Goal: Transaction & Acquisition: Subscribe to service/newsletter

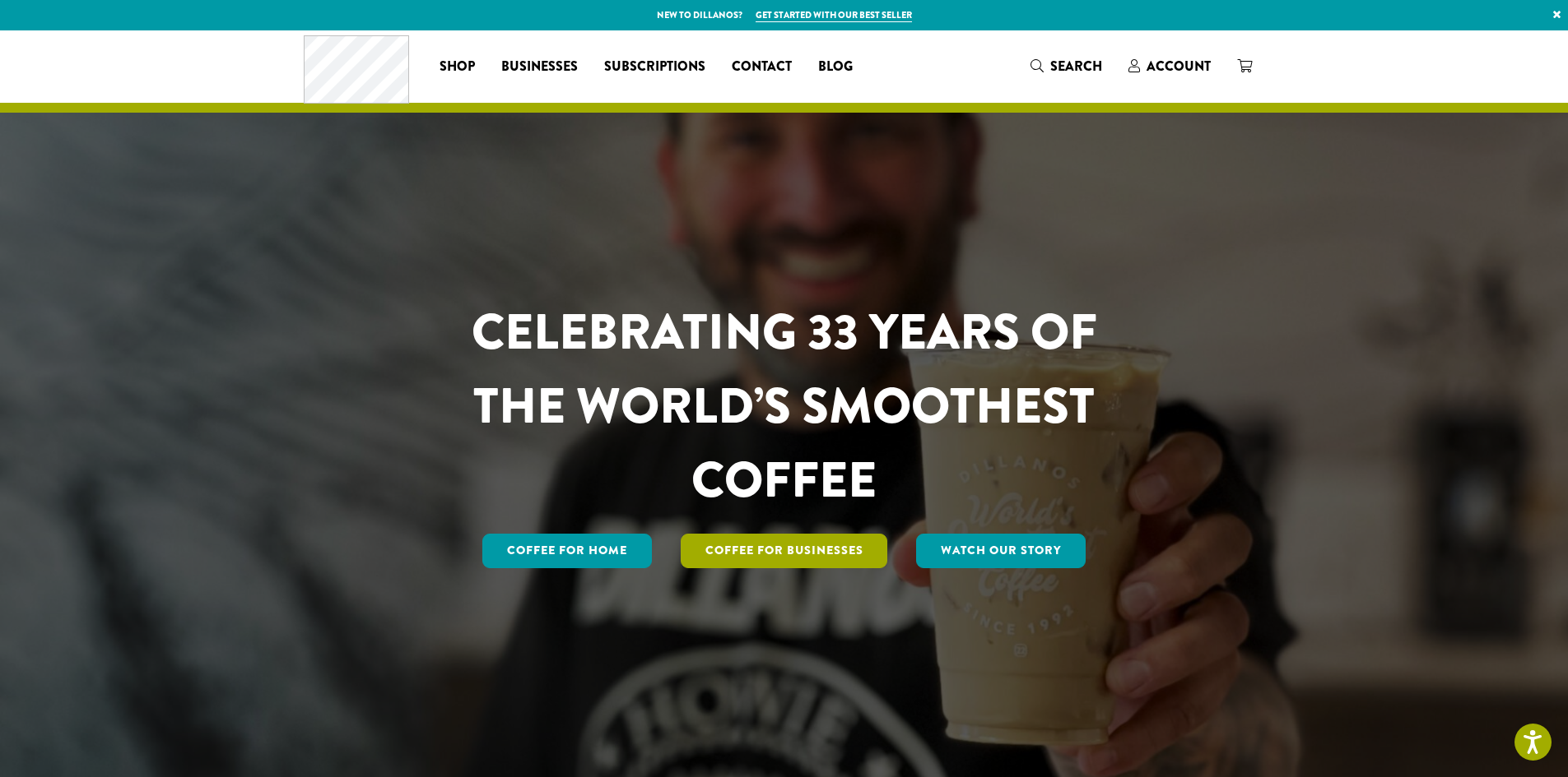
click at [758, 562] on link "Coffee For Businesses" at bounding box center [784, 551] width 208 height 35
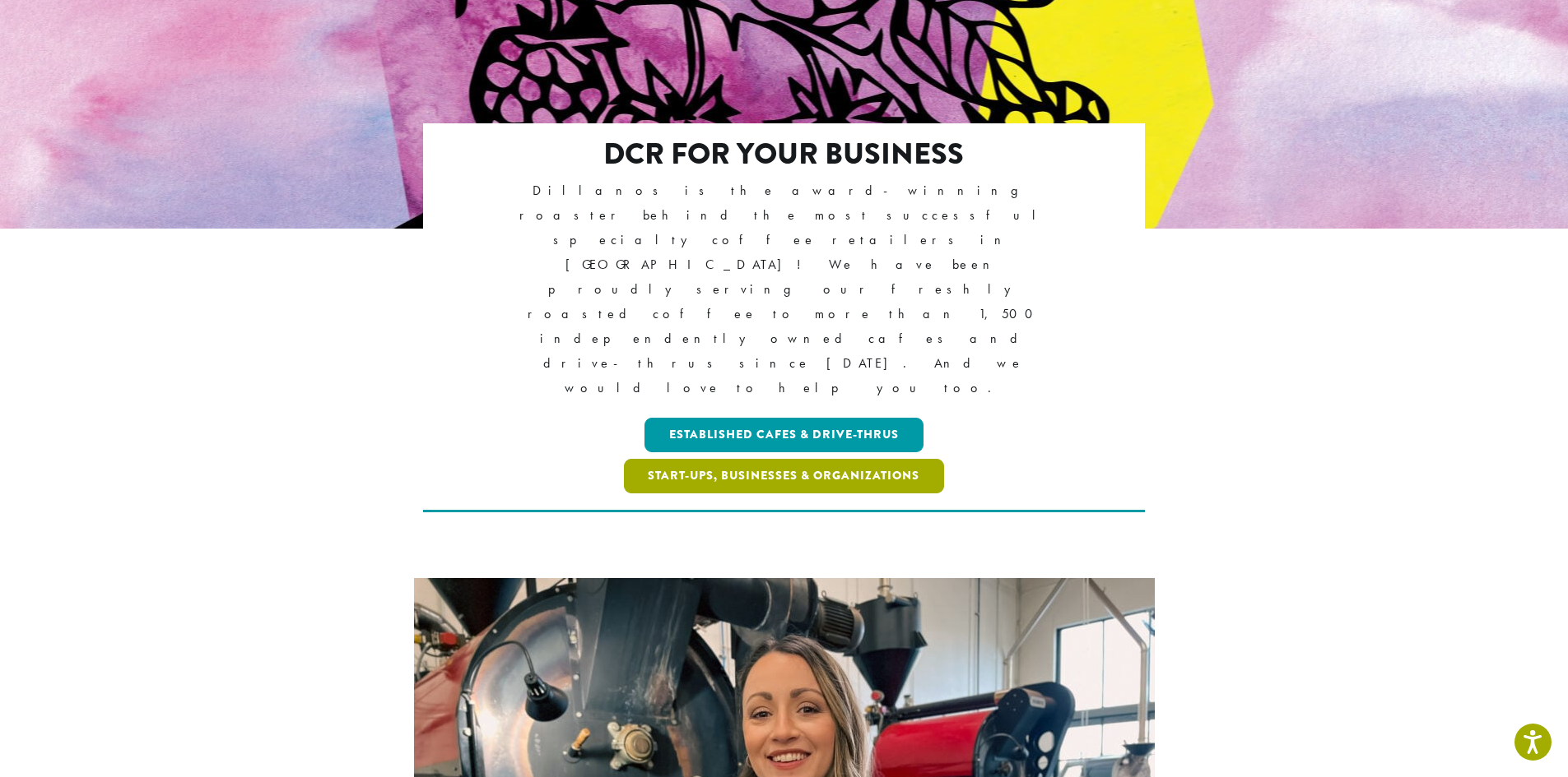
scroll to position [247, 0]
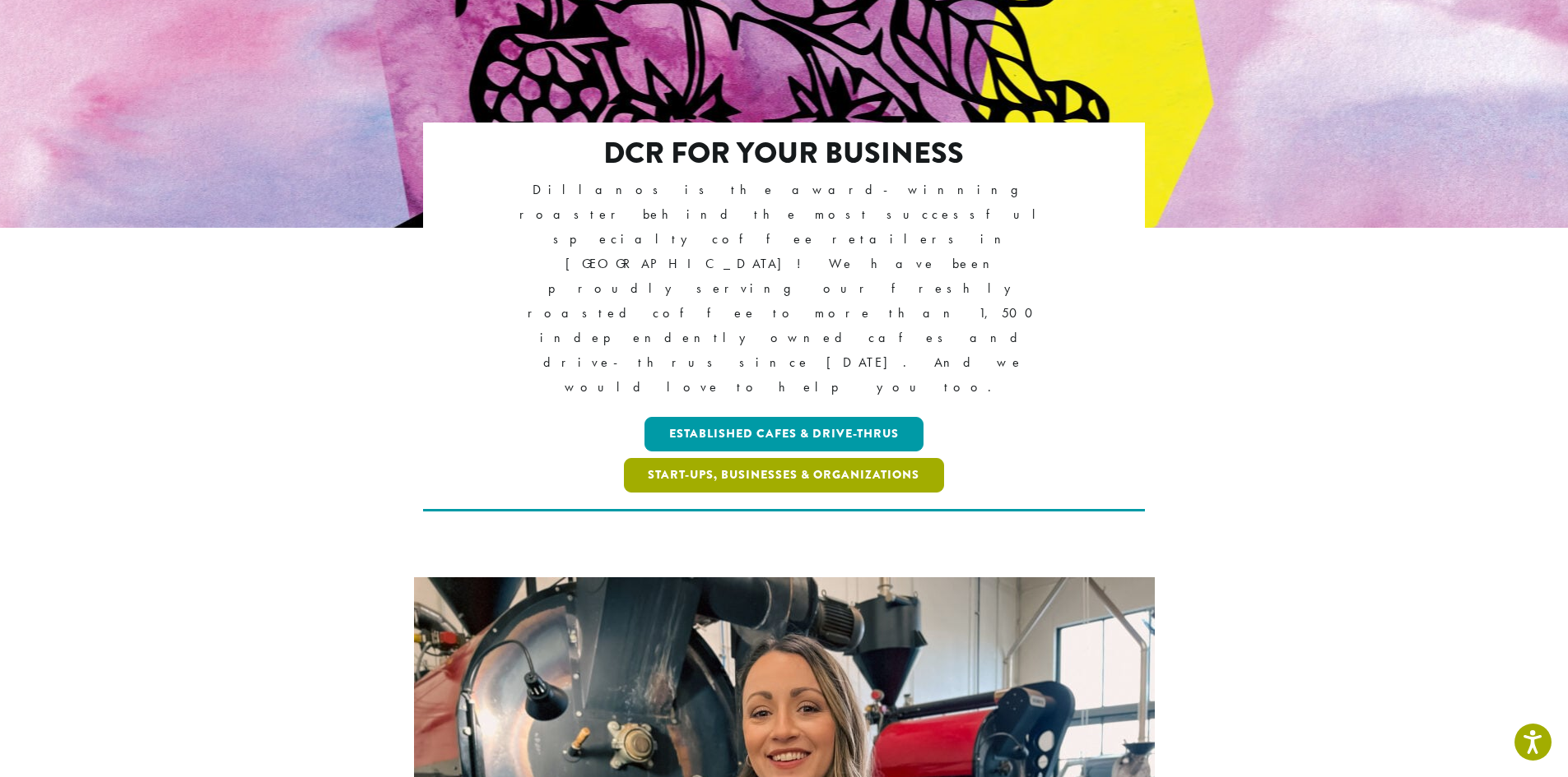
click at [839, 458] on link "Start-ups, Businesses & Organizations" at bounding box center [784, 475] width 321 height 35
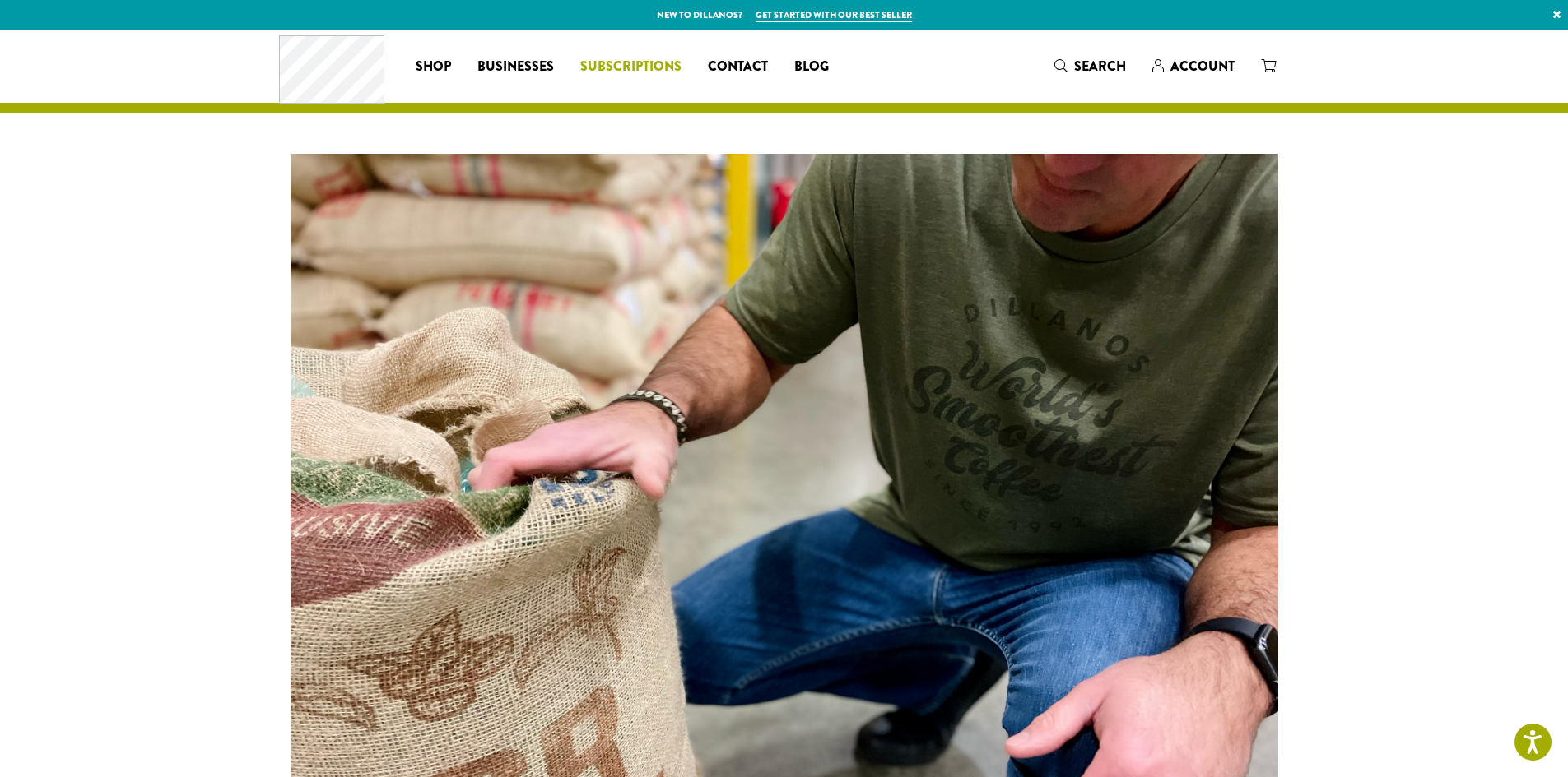
click at [611, 70] on span "Subscriptions" at bounding box center [631, 67] width 102 height 21
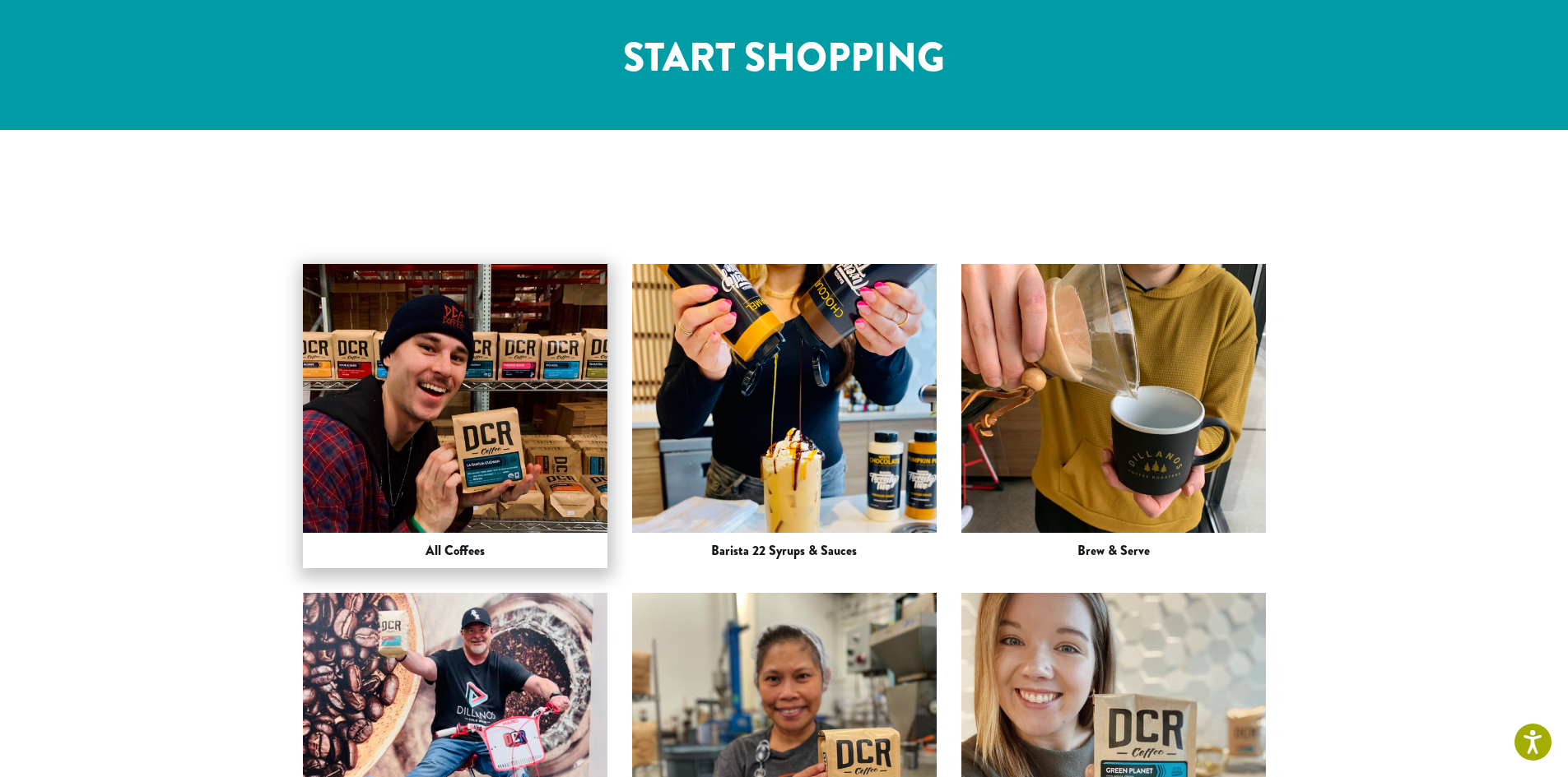
scroll to position [2057, 0]
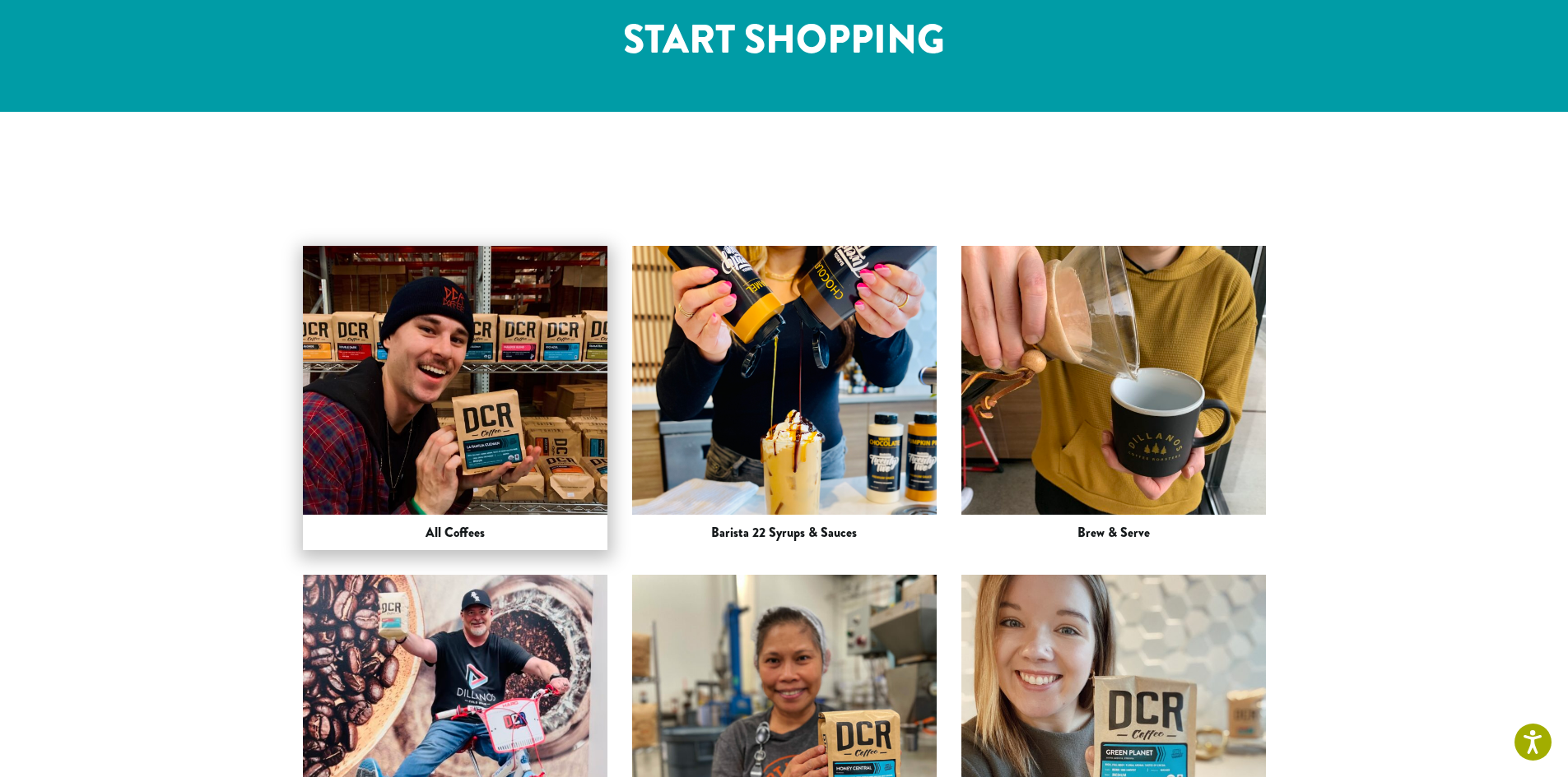
click at [503, 243] on img at bounding box center [455, 398] width 305 height 406
click at [503, 242] on img at bounding box center [455, 398] width 305 height 406
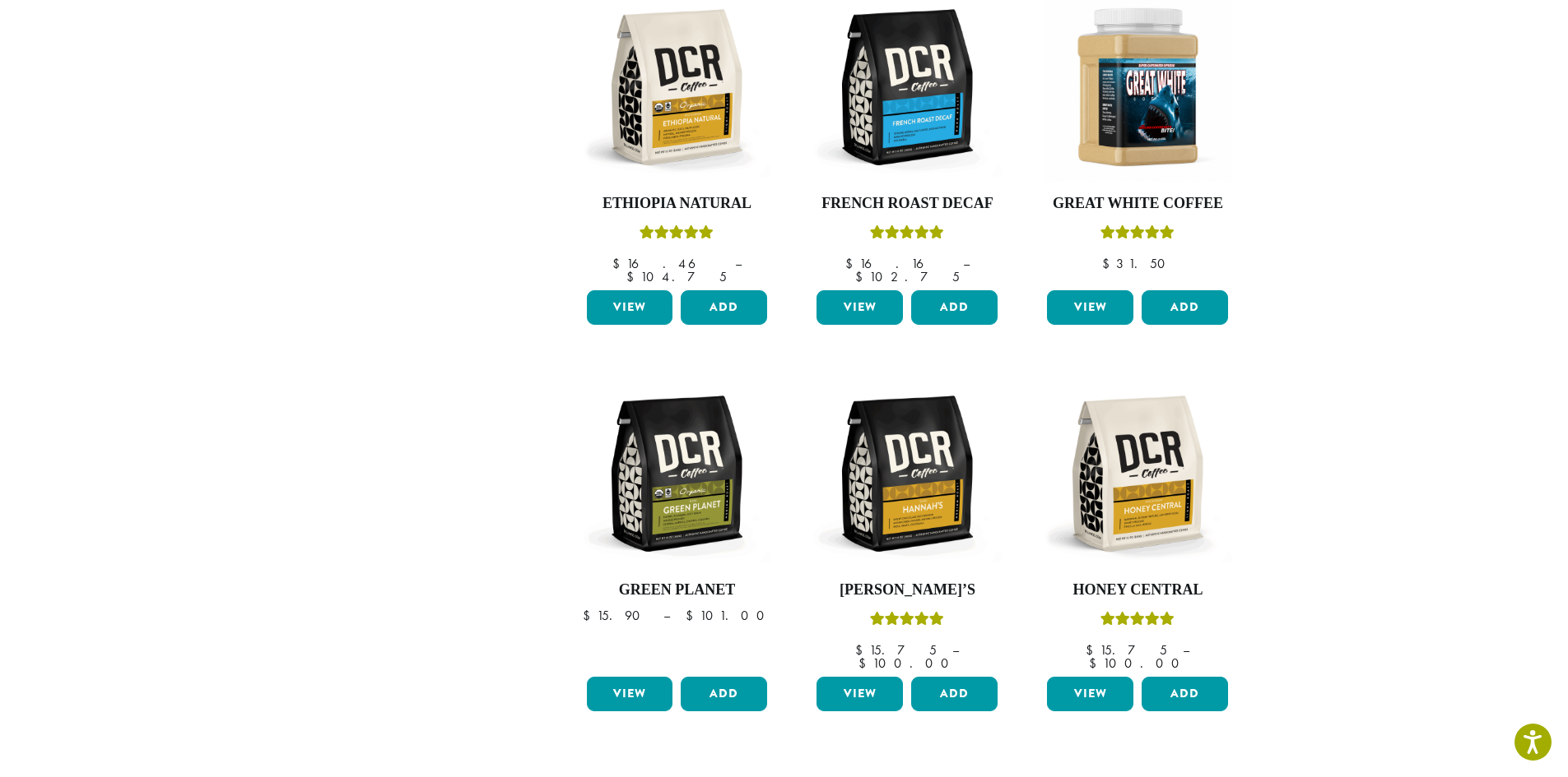
scroll to position [1316, 0]
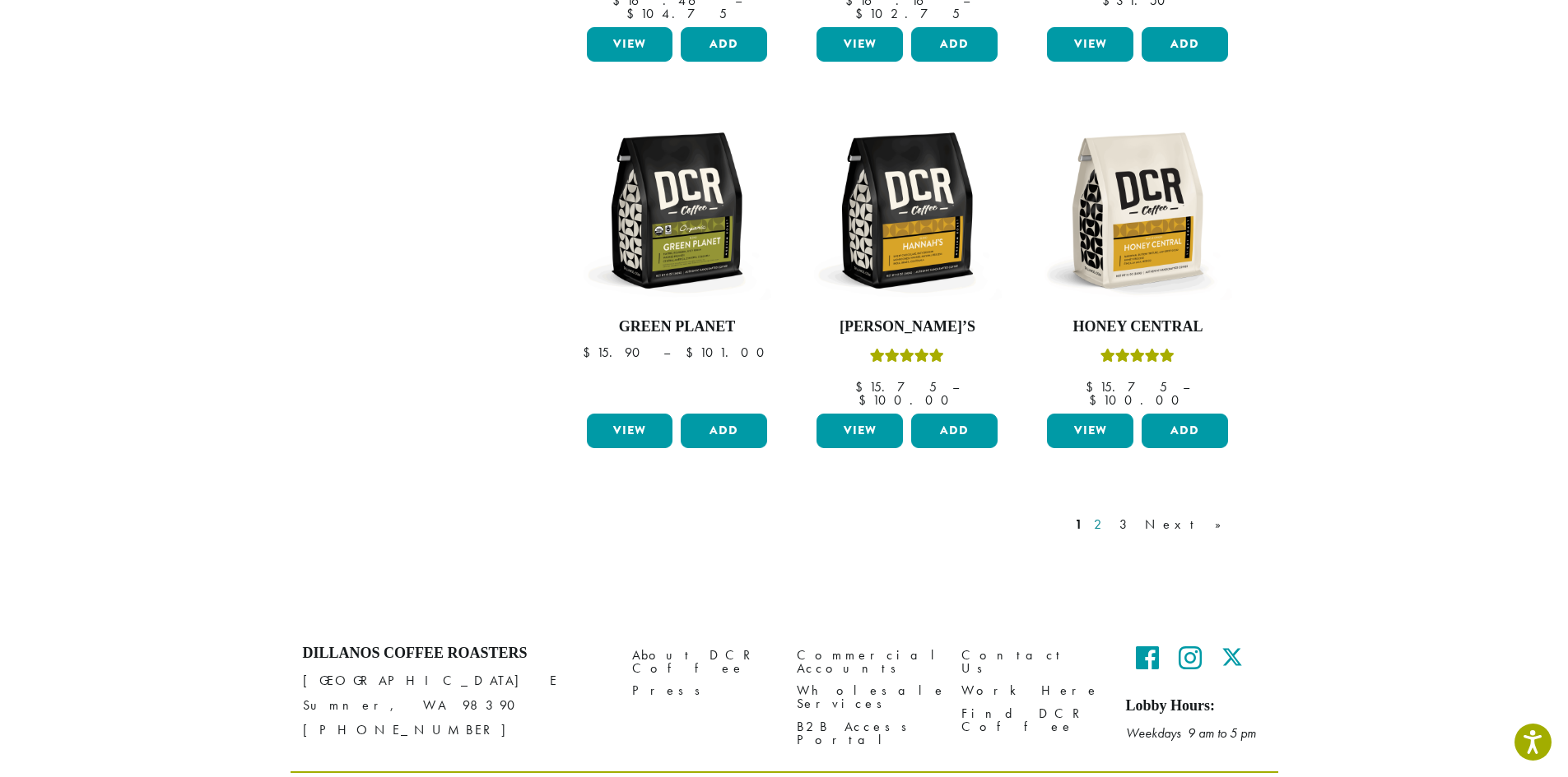
click at [1111, 515] on link "2" at bounding box center [1101, 524] width 21 height 20
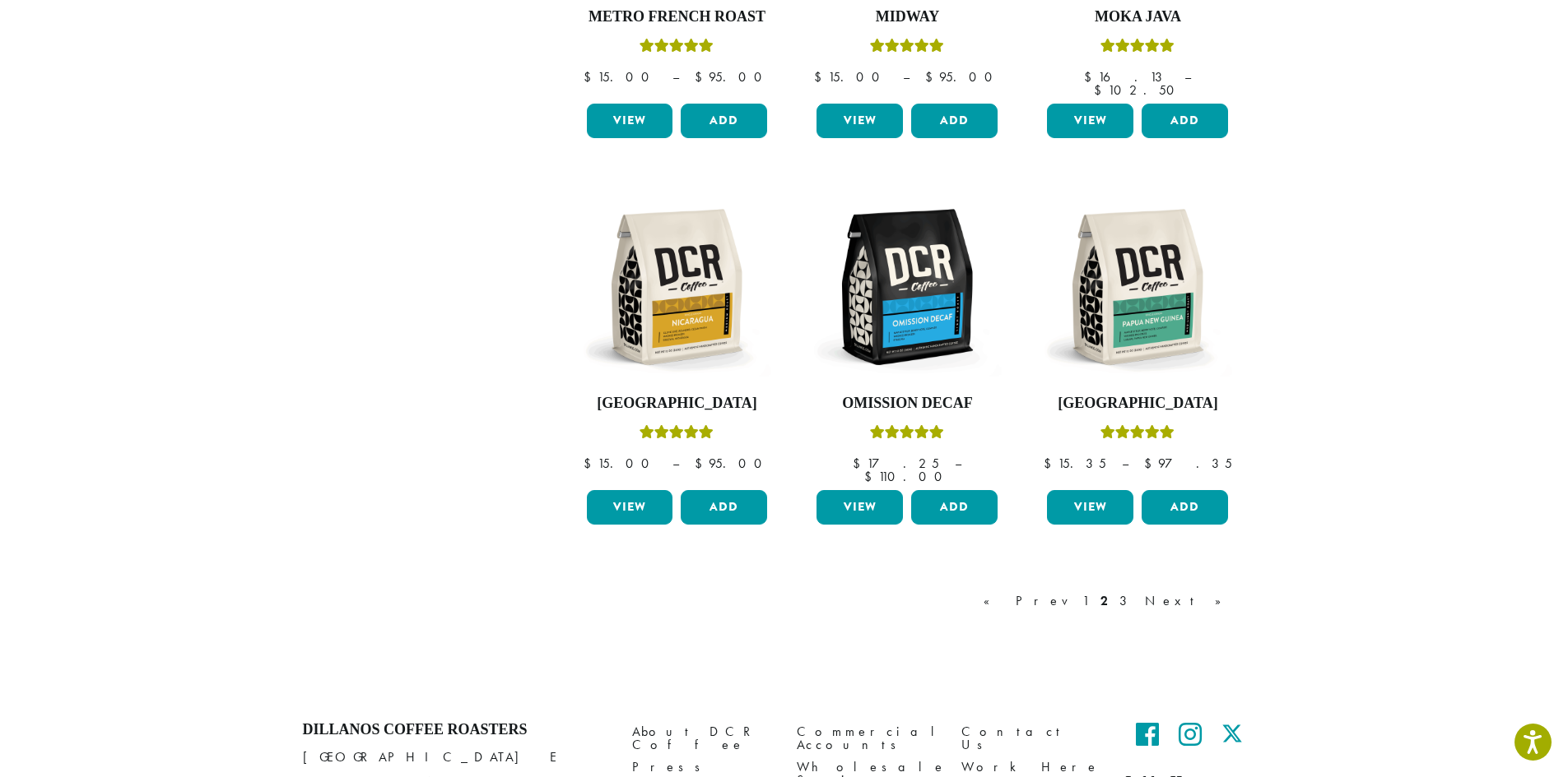
scroll to position [1329, 0]
